Goal: Task Accomplishment & Management: Manage account settings

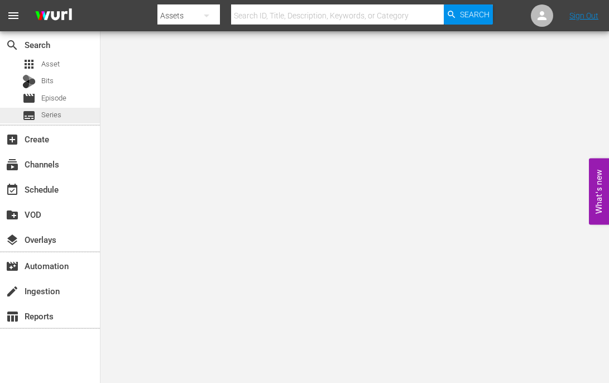
click at [60, 113] on span "Series" at bounding box center [51, 114] width 20 height 11
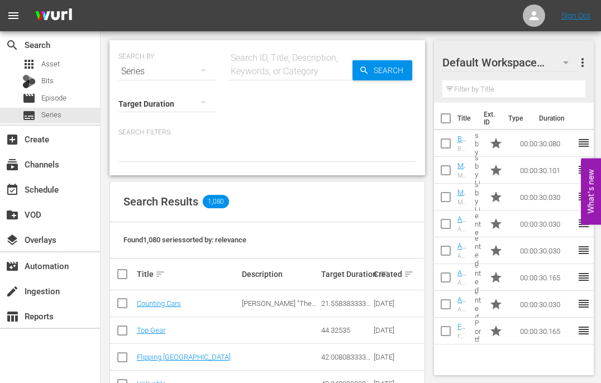
click at [275, 56] on div "Search ID, Title, Description, Keywords, or Category" at bounding box center [290, 64] width 124 height 27
click at [289, 68] on input "text" at bounding box center [290, 71] width 124 height 27
paste input "Go Big or Bust"
click at [394, 70] on span "Search" at bounding box center [390, 70] width 43 height 20
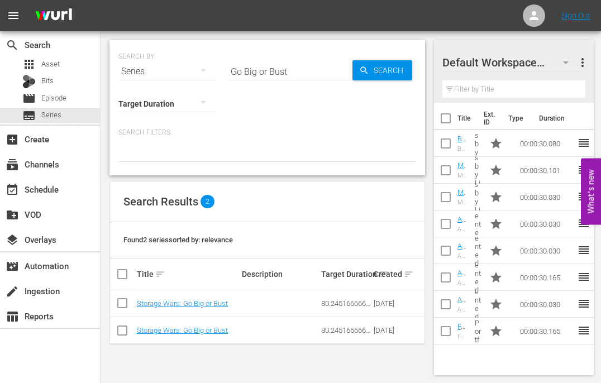
click at [295, 74] on input "Go Big or Bust" at bounding box center [290, 71] width 124 height 27
type input "home run"
click at [181, 301] on link "Storage Wars: Home Runs and Winning Finds" at bounding box center [185, 307] width 97 height 17
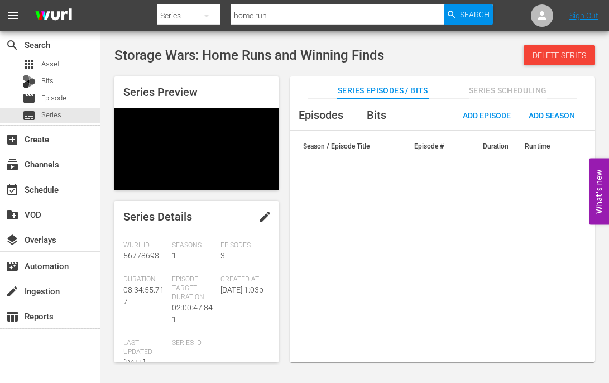
click at [261, 214] on span "edit" at bounding box center [264, 216] width 13 height 13
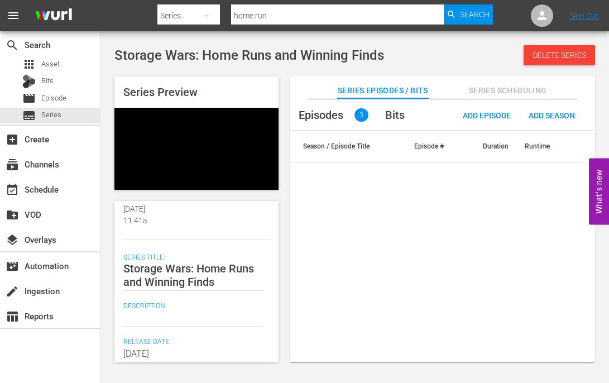
scroll to position [167, 0]
click at [164, 313] on textarea at bounding box center [193, 316] width 141 height 13
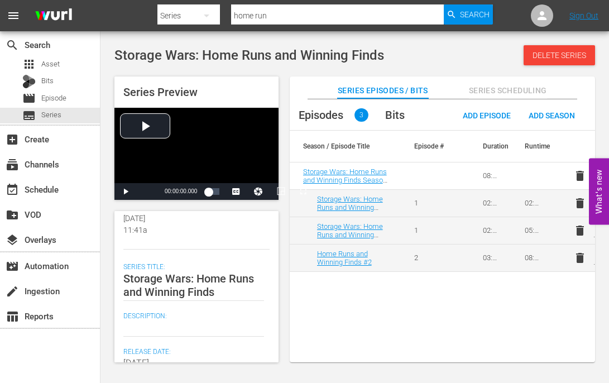
click at [164, 332] on textarea at bounding box center [193, 327] width 141 height 13
paste textarea "The bidders find some very rare cardboard; Darrell tests his bicycle knowledge."
type textarea "The bidders find some very rare cardboard; Darrell tests his bicycle knowledge."
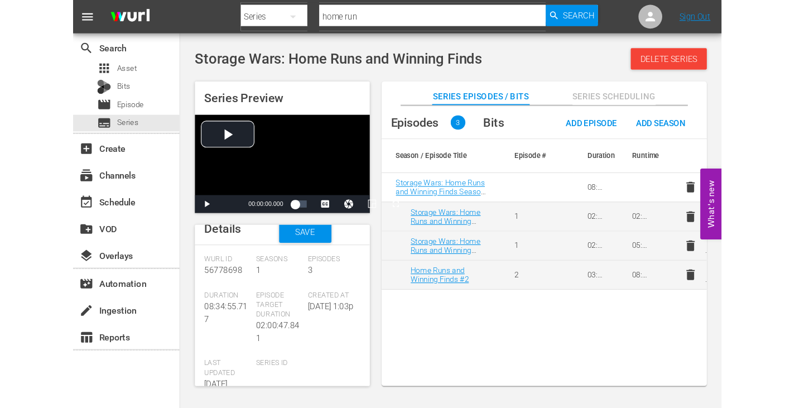
scroll to position [1, 0]
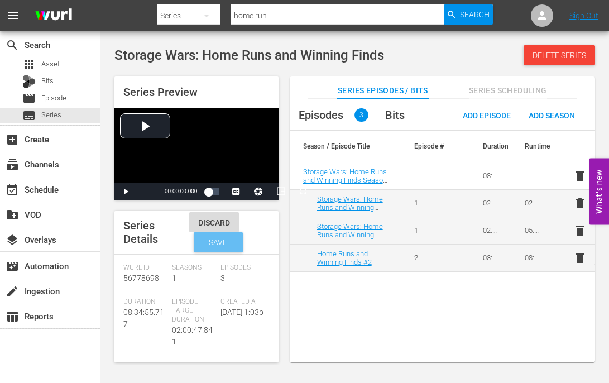
type textarea "The bidders find some very rare cardboard; Darrell tests his bicycle knowledge."
click at [231, 239] on span "Save" at bounding box center [218, 242] width 36 height 9
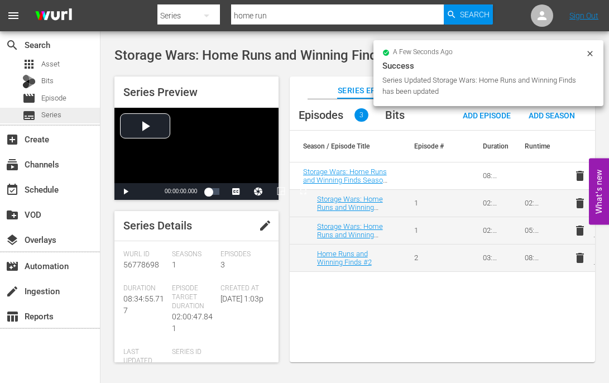
click at [70, 116] on div "subtitles Series" at bounding box center [50, 116] width 100 height 16
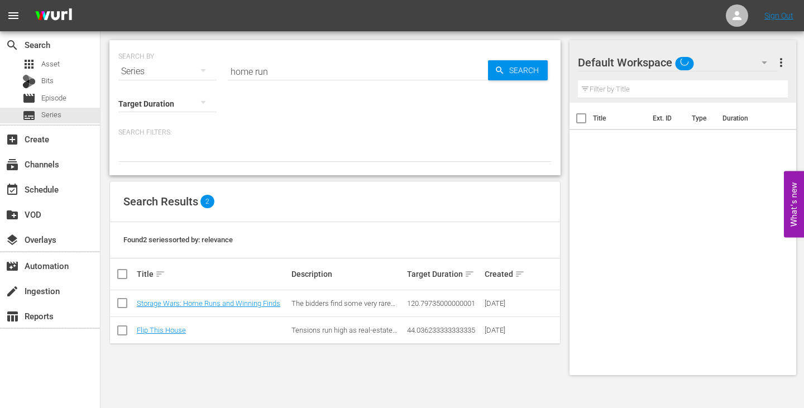
click at [287, 76] on input "home run" at bounding box center [358, 71] width 260 height 27
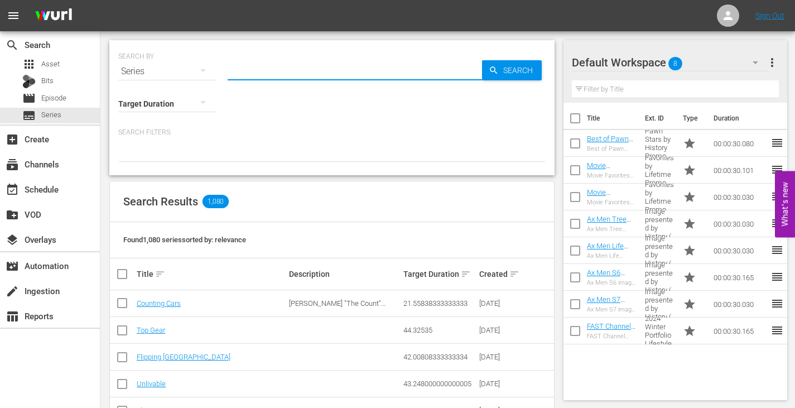
drag, startPoint x: 258, startPoint y: 70, endPoint x: 213, endPoint y: 71, distance: 45.2
click at [213, 71] on div "SEARCH BY Search By Series Search ID, Title, Description, Keywords, or Category…" at bounding box center [332, 65] width 428 height 40
click at [202, 105] on icon "button" at bounding box center [202, 101] width 13 height 13
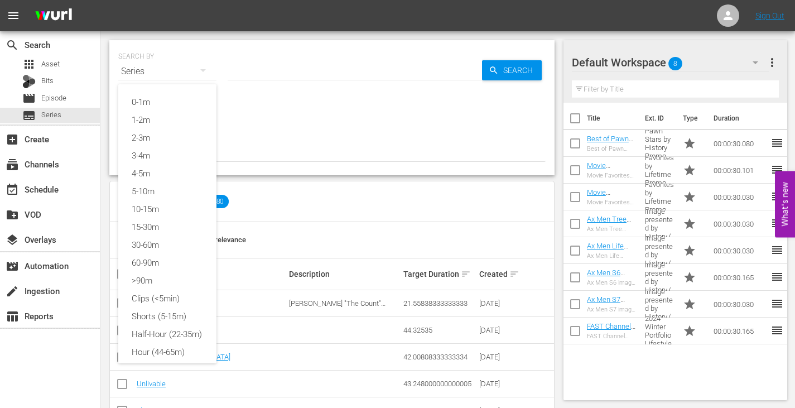
click at [308, 131] on div "0-1m 1-2m 2-3m 3-4m 4-5m 5-10m 10-15m 15-30m 30-60m 60-90m >90m Clips (<5min) S…" at bounding box center [397, 204] width 795 height 408
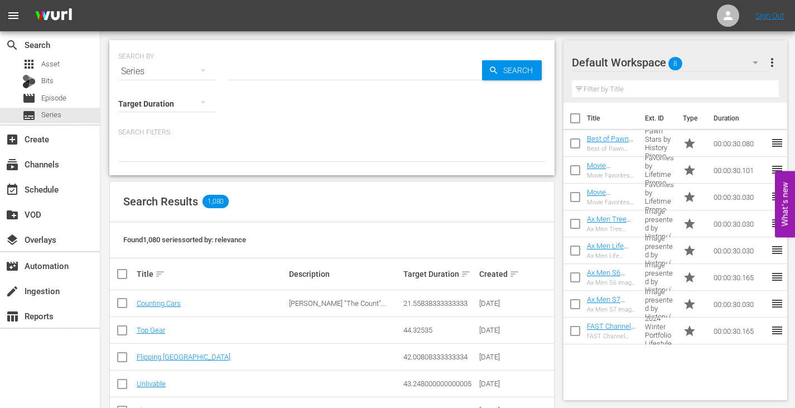
click at [222, 160] on div "0-1m 1-2m 2-3m 3-4m 4-5m 5-10m 10-15m 15-30m 30-60m 60-90m >90m Clips (<5min) S…" at bounding box center [397, 204] width 795 height 408
click at [301, 75] on input "text" at bounding box center [355, 71] width 255 height 27
click at [297, 73] on input "text" at bounding box center [355, 71] width 255 height 27
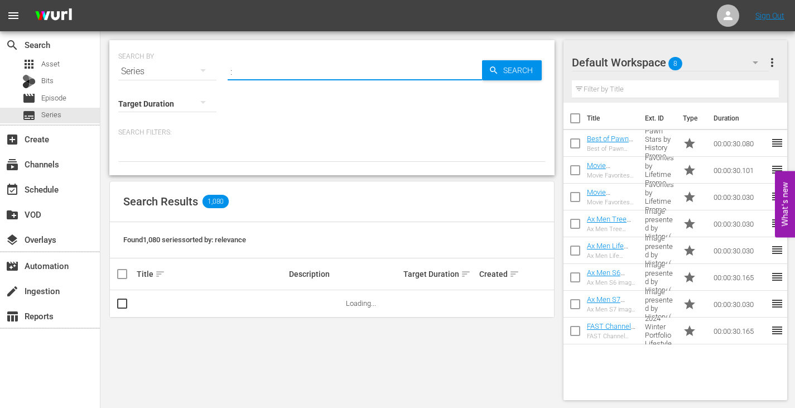
click at [503, 81] on div "SEARCH BY Search By Series Search ID, Title, Description, Keywords, or Category…" at bounding box center [332, 65] width 428 height 40
click at [511, 74] on span "Search" at bounding box center [520, 70] width 43 height 20
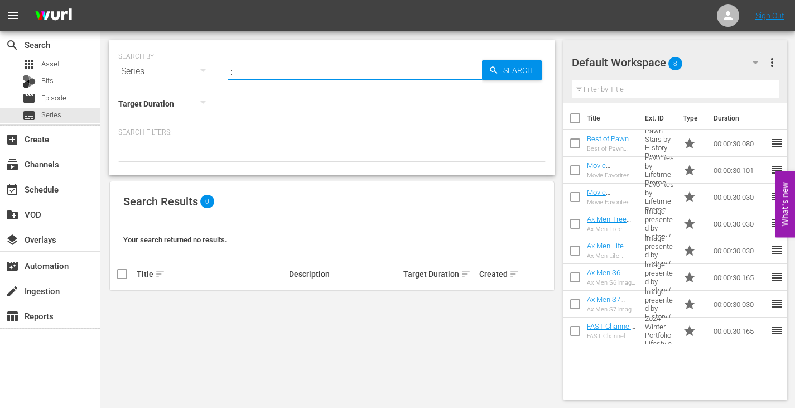
click at [301, 69] on input ":" at bounding box center [355, 71] width 255 height 27
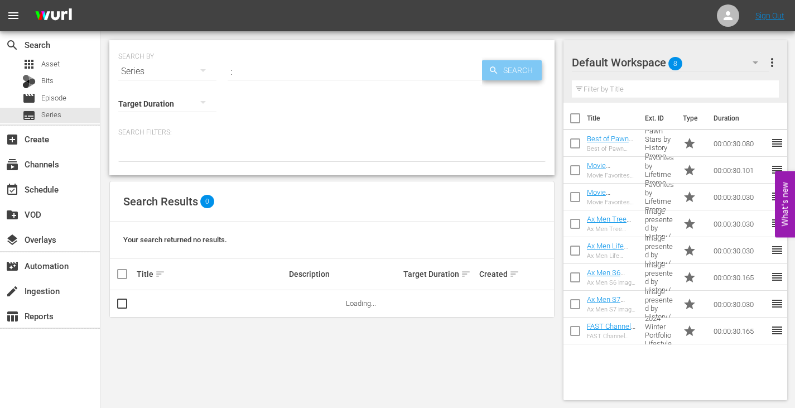
click at [524, 68] on span "Search" at bounding box center [520, 70] width 43 height 20
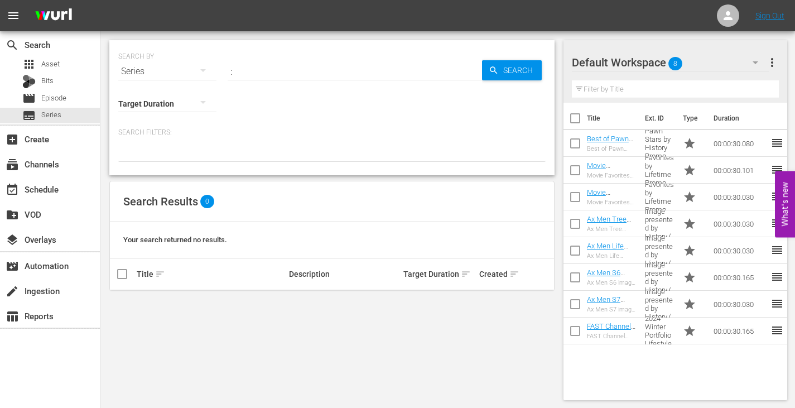
click at [284, 73] on input ":" at bounding box center [355, 71] width 255 height 27
type input ":"
click at [284, 73] on input ":" at bounding box center [355, 71] width 255 height 27
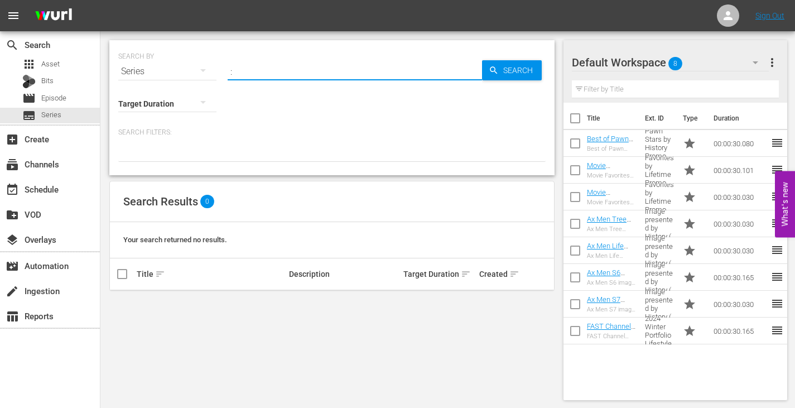
click at [284, 73] on input ":" at bounding box center [355, 71] width 255 height 27
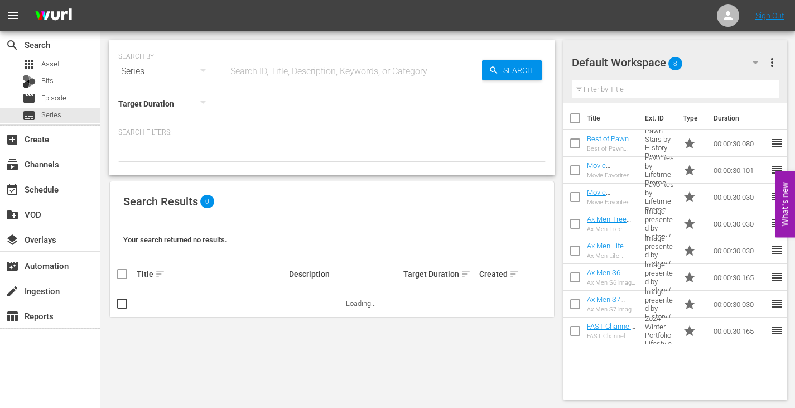
click at [261, 185] on div "Search Results 0" at bounding box center [332, 201] width 444 height 41
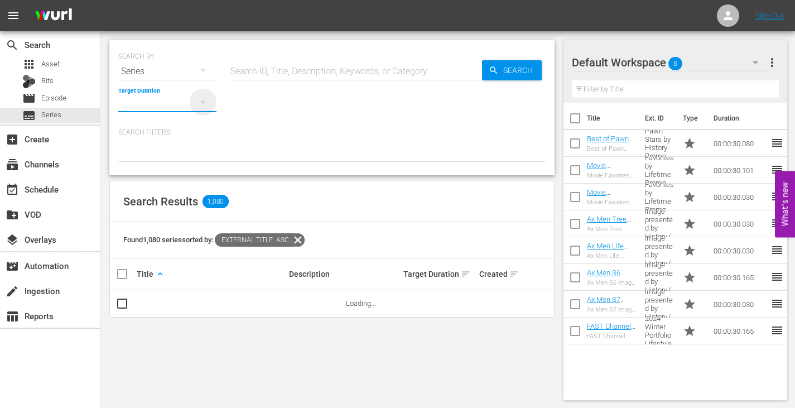
click at [201, 102] on icon "button" at bounding box center [203, 102] width 6 height 3
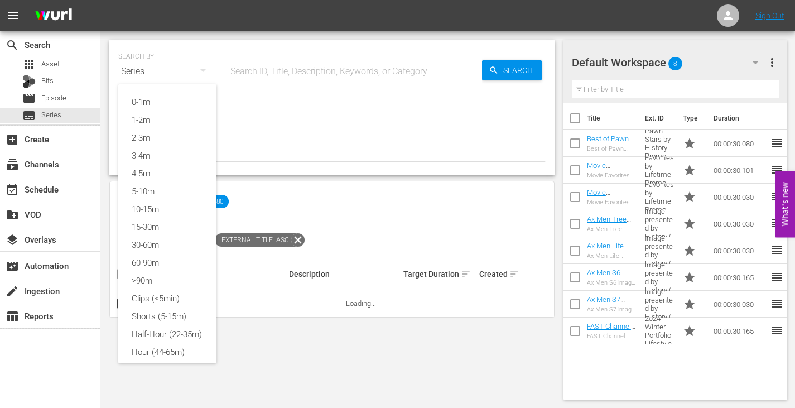
click at [295, 128] on div "0-1m 1-2m 2-3m 3-4m 4-5m 5-10m 10-15m 15-30m 30-60m 60-90m >90m Clips (<5min) S…" at bounding box center [397, 204] width 795 height 408
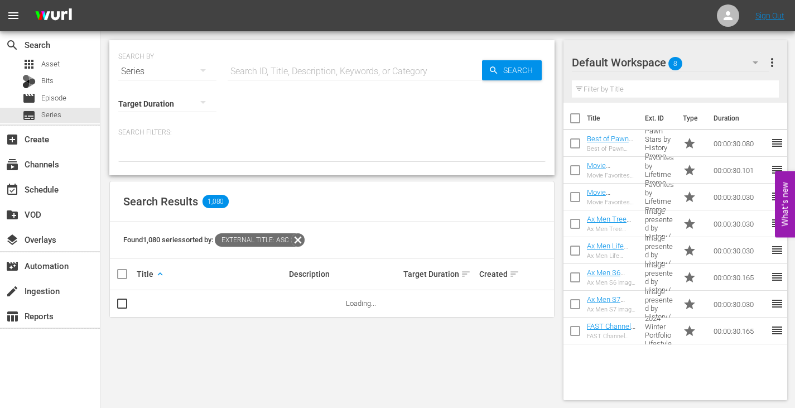
click at [210, 157] on div at bounding box center [332, 152] width 428 height 19
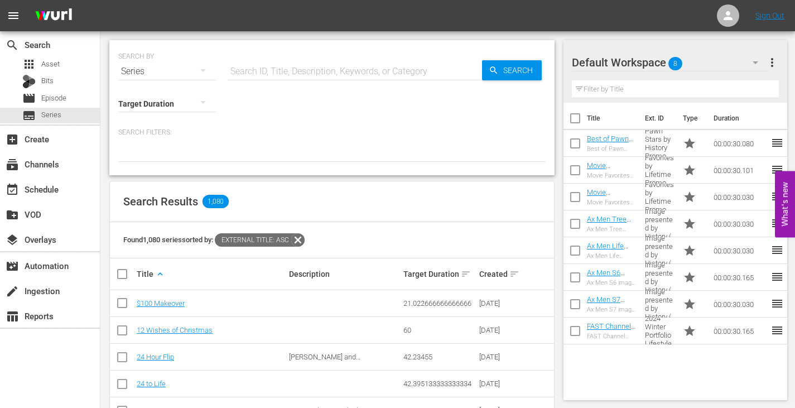
click at [153, 145] on div at bounding box center [332, 152] width 428 height 19
drag, startPoint x: 181, startPoint y: 159, endPoint x: 269, endPoint y: 152, distance: 88.4
click at [183, 159] on div at bounding box center [332, 152] width 428 height 19
drag, startPoint x: 270, startPoint y: 152, endPoint x: 289, endPoint y: 151, distance: 19.1
click at [277, 152] on div at bounding box center [332, 152] width 428 height 19
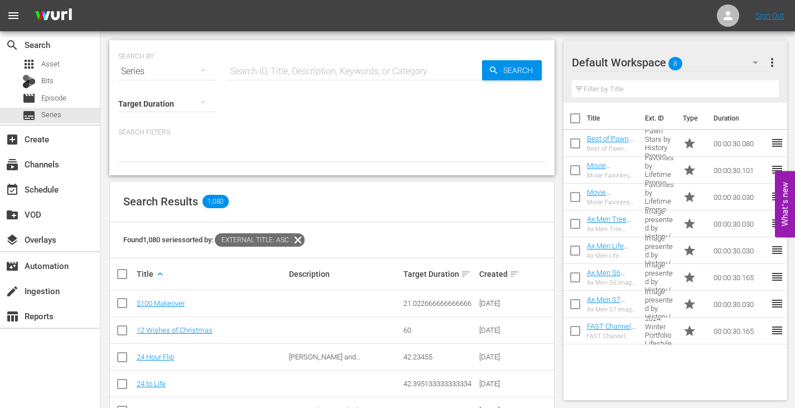
click at [320, 150] on div at bounding box center [332, 152] width 428 height 19
click at [321, 150] on div at bounding box center [332, 152] width 428 height 19
click at [190, 73] on button "button" at bounding box center [203, 70] width 27 height 27
click at [342, 150] on div "Channels Series Episodes Bits Assets" at bounding box center [397, 204] width 795 height 408
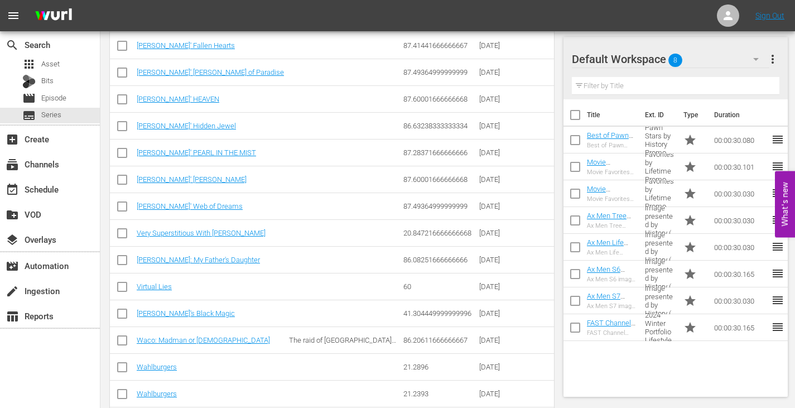
scroll to position [27609, 0]
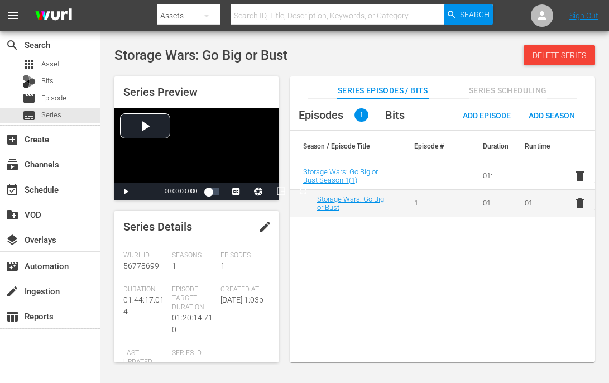
click at [260, 228] on span "edit" at bounding box center [264, 226] width 13 height 13
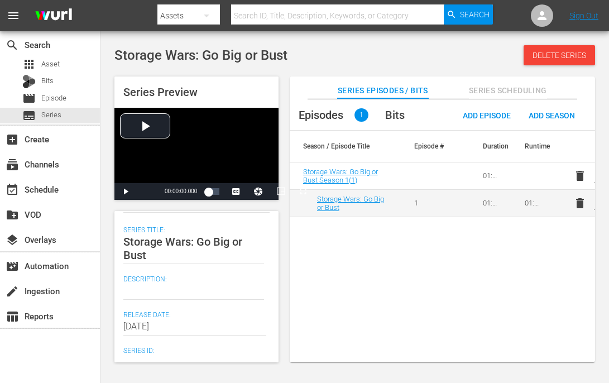
scroll to position [223, 0]
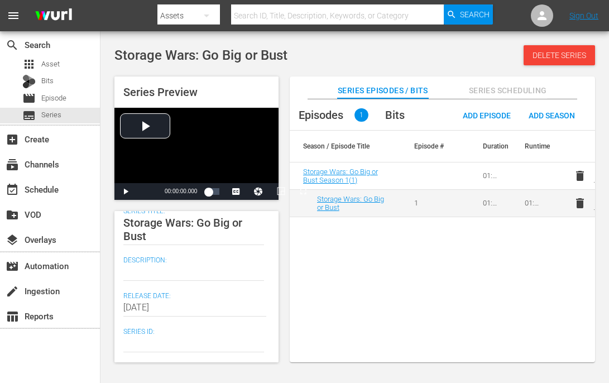
click at [188, 270] on textarea at bounding box center [193, 271] width 141 height 13
paste textarea "Modern-day pirates blindly bid on abandoned storage units."
type textarea "Modern-day pirates blindly bid on abandoned storage units."
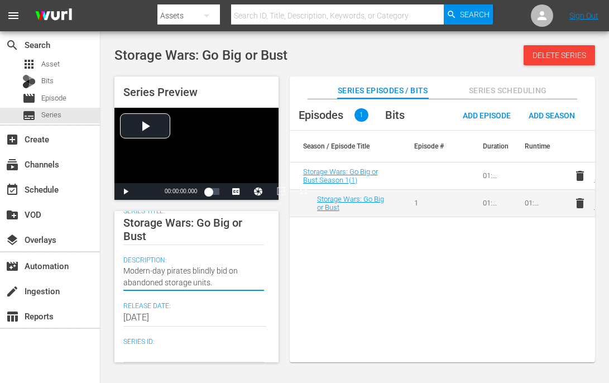
type textarea "Modern-day pirates blindly bid on abandoned storage units."
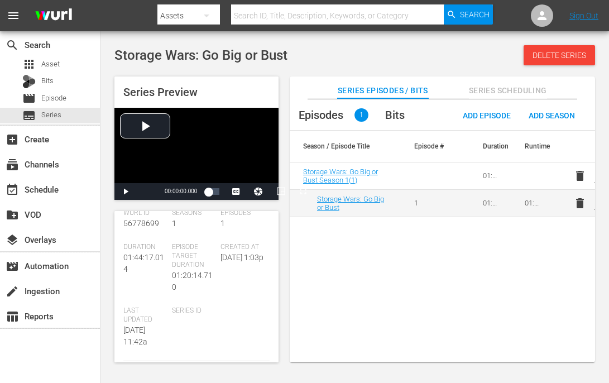
scroll to position [0, 0]
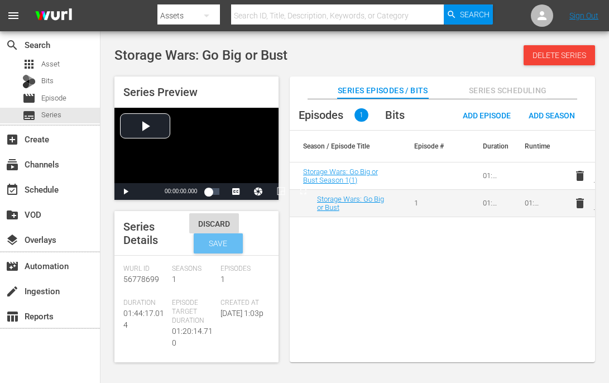
click at [229, 242] on span "Save" at bounding box center [218, 243] width 36 height 9
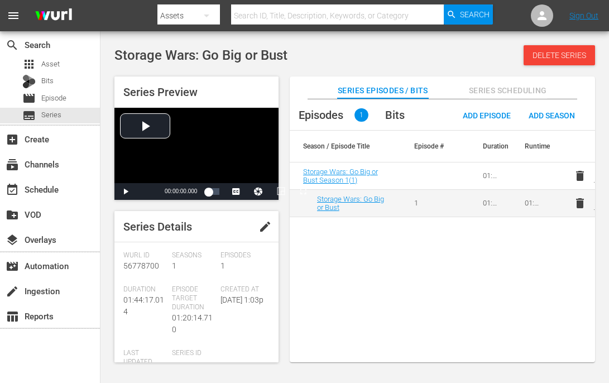
click at [261, 229] on span "edit" at bounding box center [264, 226] width 13 height 13
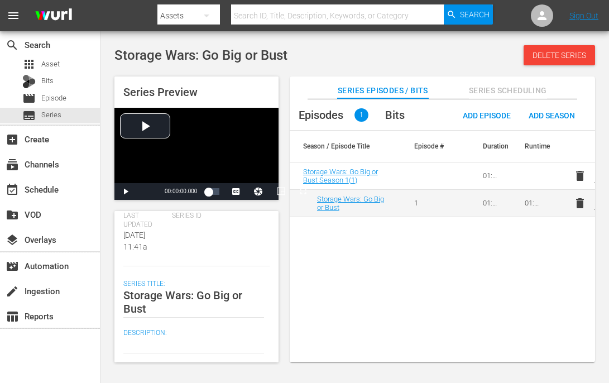
scroll to position [167, 0]
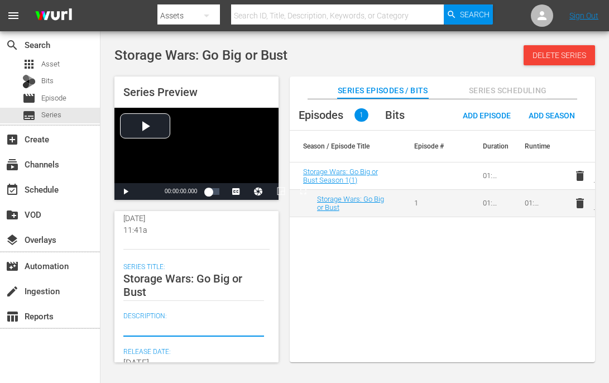
click at [161, 327] on textarea at bounding box center [193, 327] width 141 height 13
paste textarea "Modern-day pirates blindly bid on abandoned storage units."
type textarea "Modern-day pirates blindly bid on abandoned storage units."
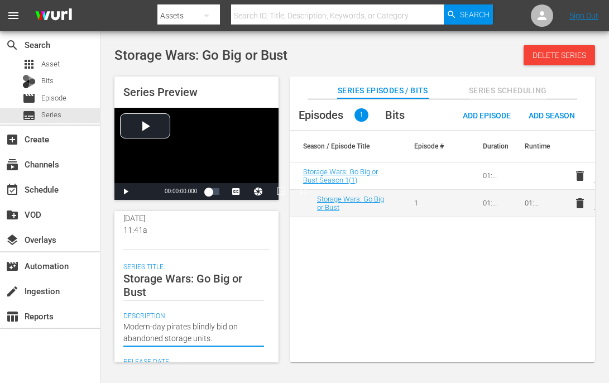
scroll to position [0, 0]
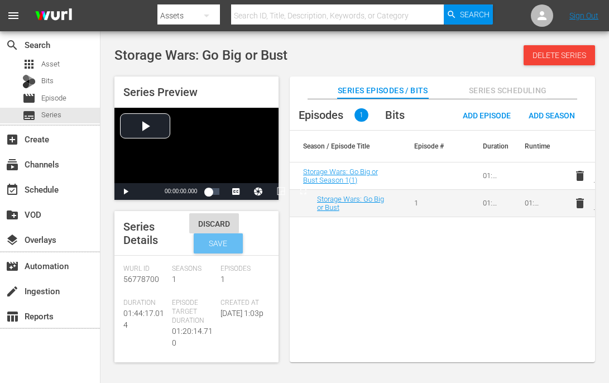
type textarea "Modern-day pirates blindly bid on abandoned storage units."
click at [224, 242] on span "Save" at bounding box center [218, 243] width 36 height 9
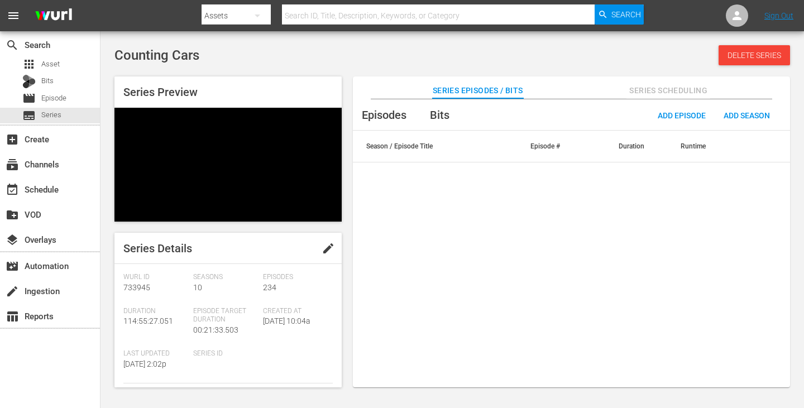
click at [327, 235] on button "edit" at bounding box center [328, 248] width 27 height 27
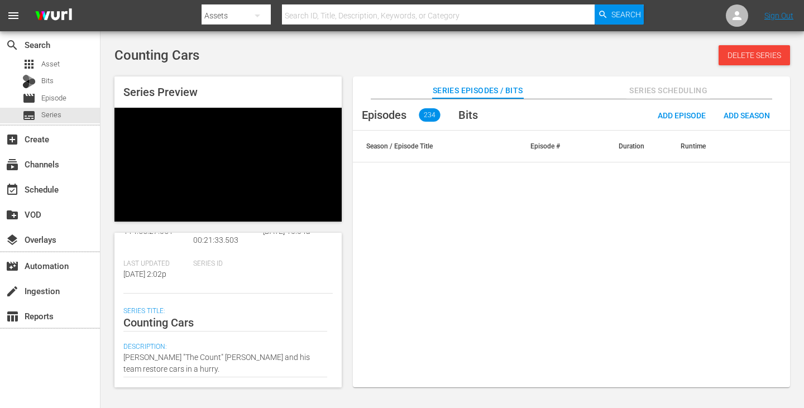
scroll to position [112, 0]
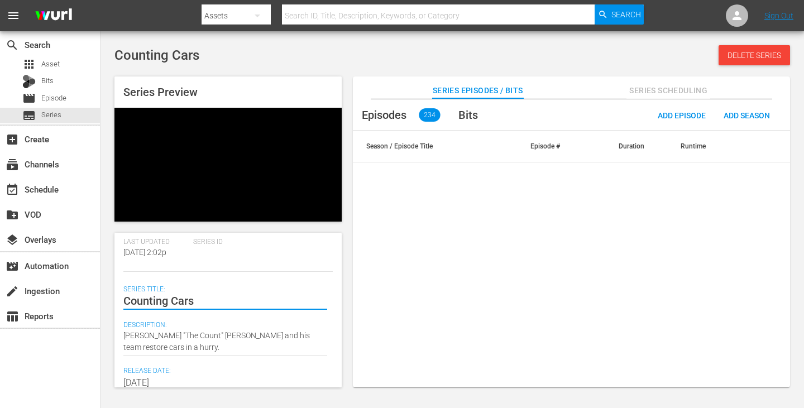
drag, startPoint x: 217, startPoint y: 266, endPoint x: 246, endPoint y: 266, distance: 29.6
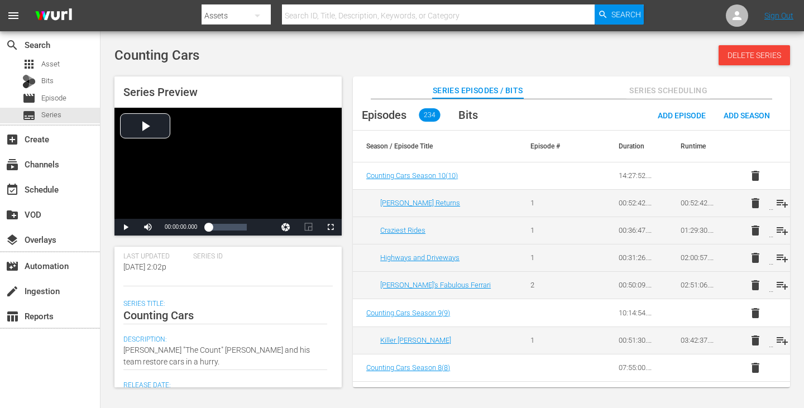
click at [170, 269] on div "Last Updated 9/5/24 2:02p" at bounding box center [158, 269] width 70 height 34
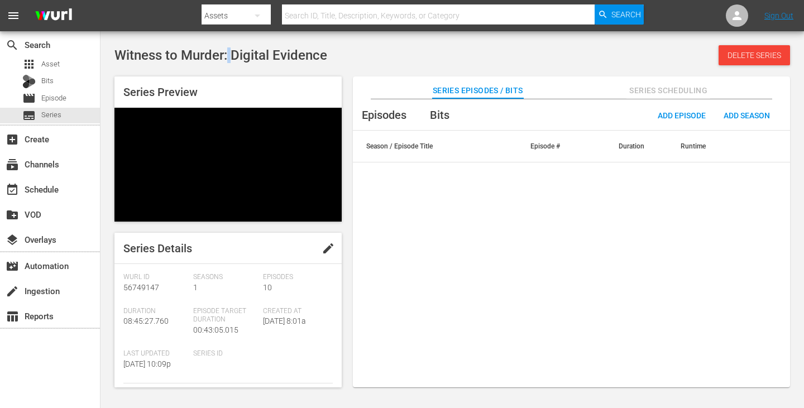
drag, startPoint x: 229, startPoint y: 52, endPoint x: 235, endPoint y: 52, distance: 6.1
click at [235, 52] on span "Witness to Murder: Digital Evidence" at bounding box center [220, 55] width 213 height 16
